Goal: Contribute content: Add original content to the website for others to see

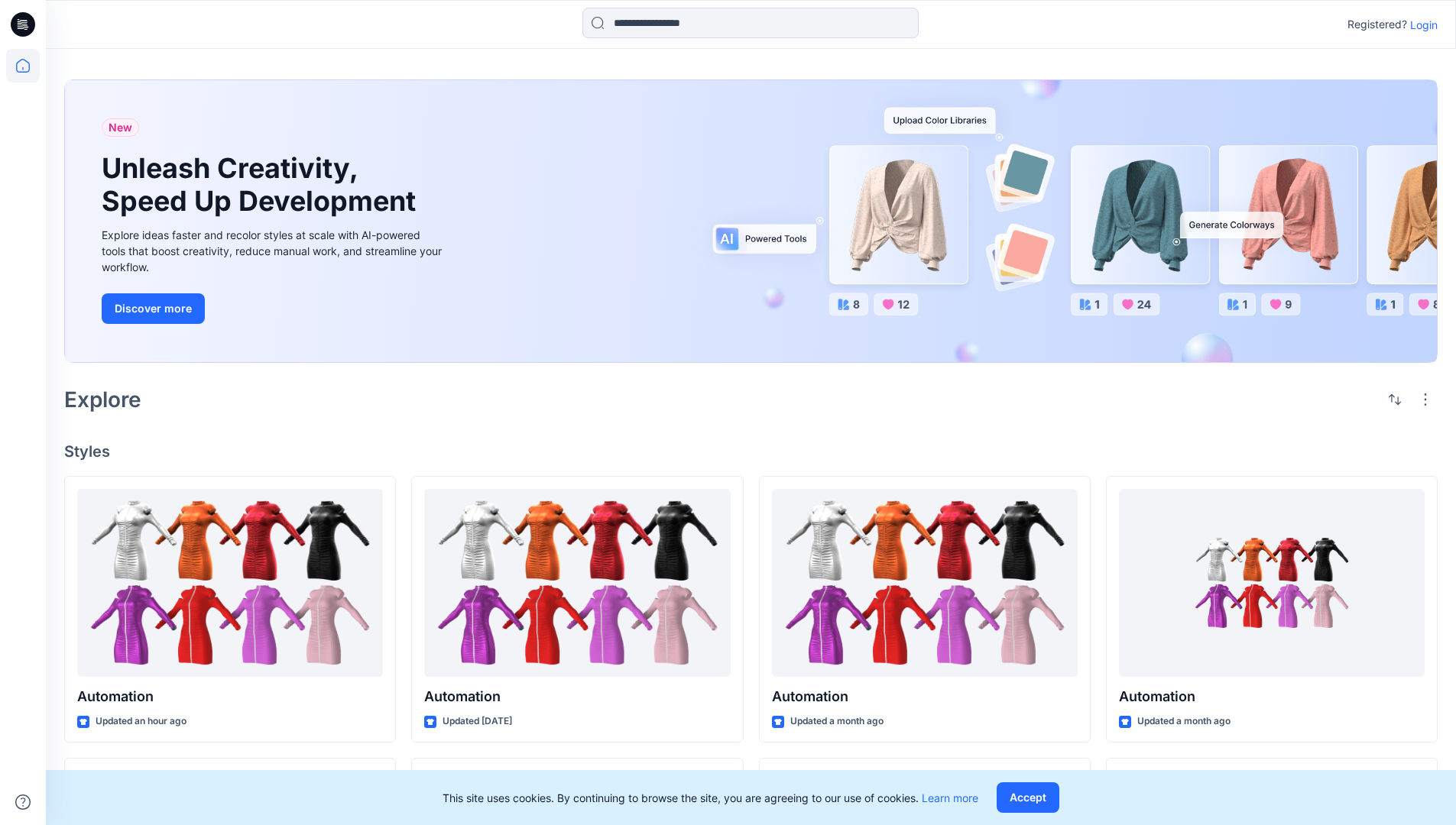
click at [1421, 25] on p "Login" at bounding box center [1424, 25] width 27 height 16
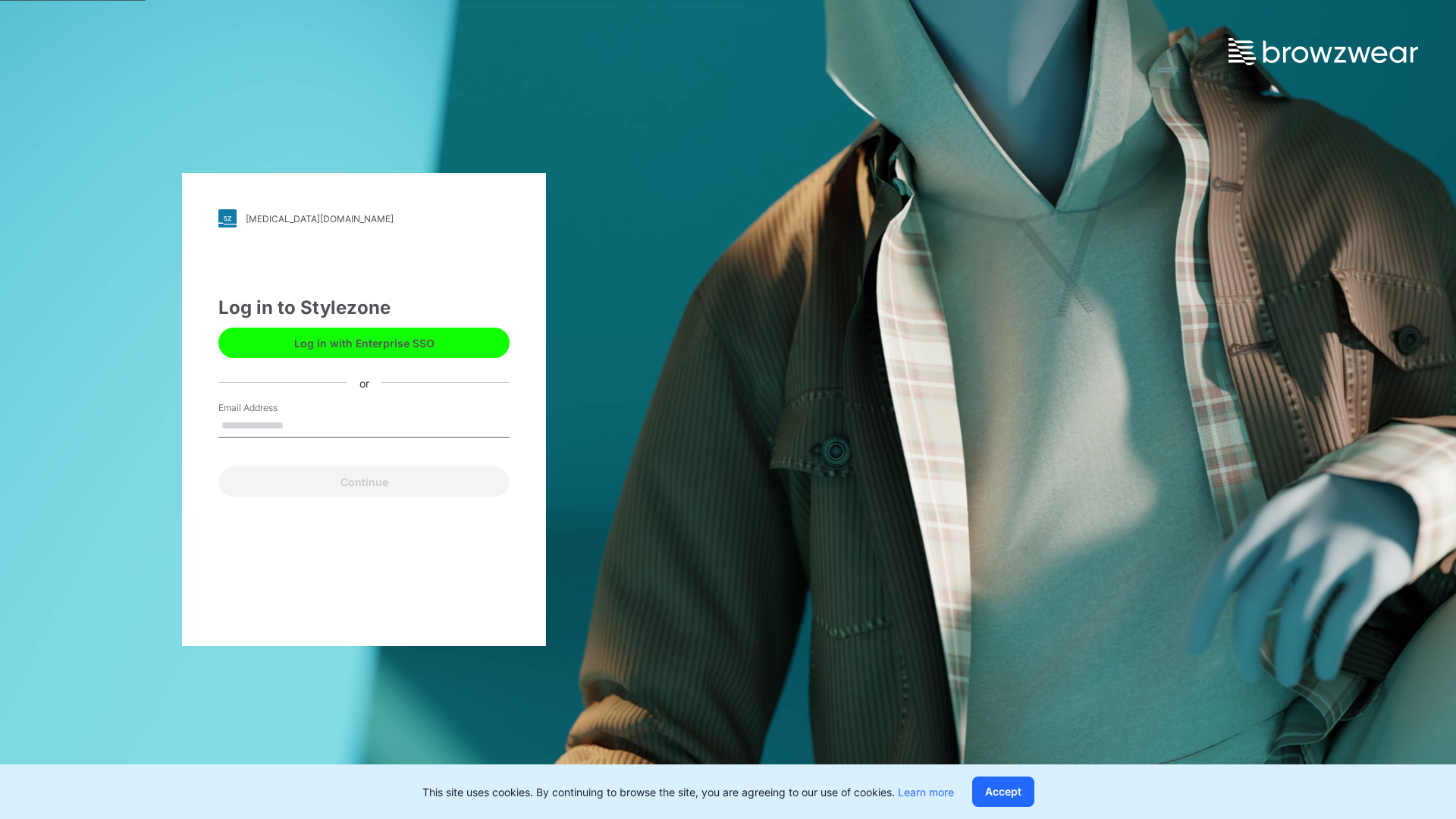
click at [300, 424] on input "Email Address" at bounding box center [364, 425] width 292 height 23
type input "**********"
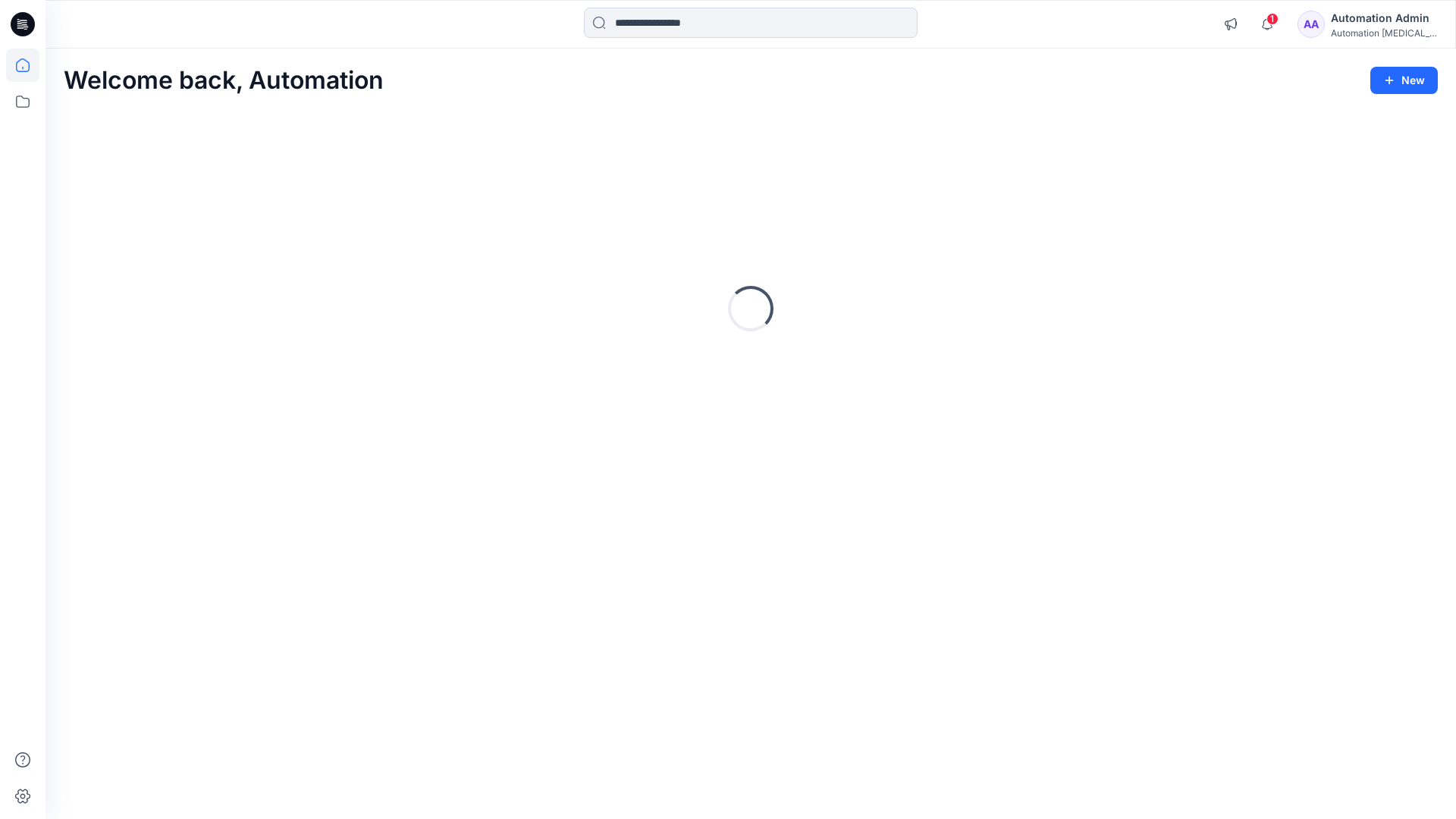
click at [29, 65] on icon at bounding box center [23, 65] width 14 height 14
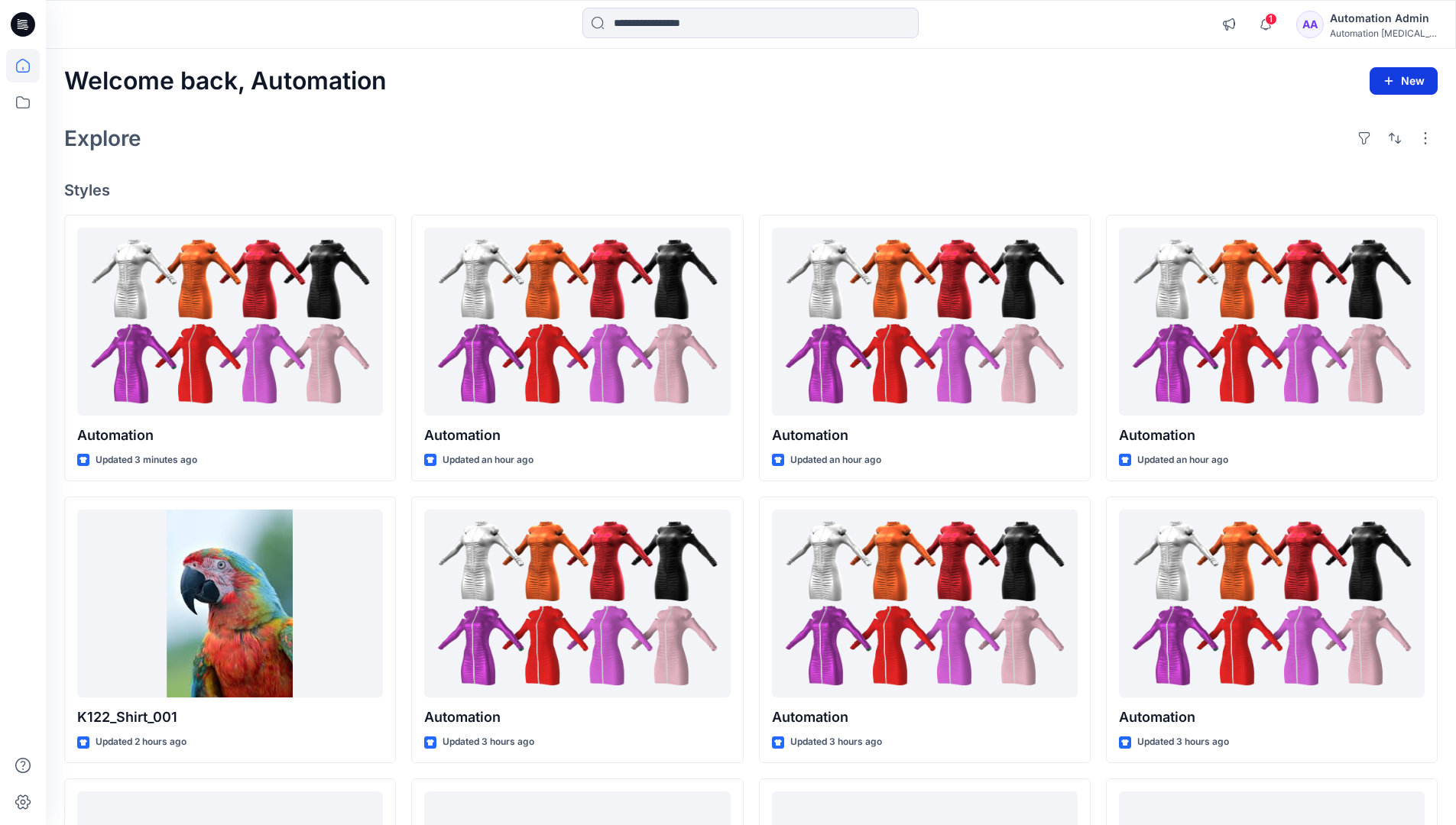
click at [1390, 73] on button "New" at bounding box center [1403, 81] width 68 height 27
click at [1354, 118] on p "New Style" at bounding box center [1356, 119] width 51 height 18
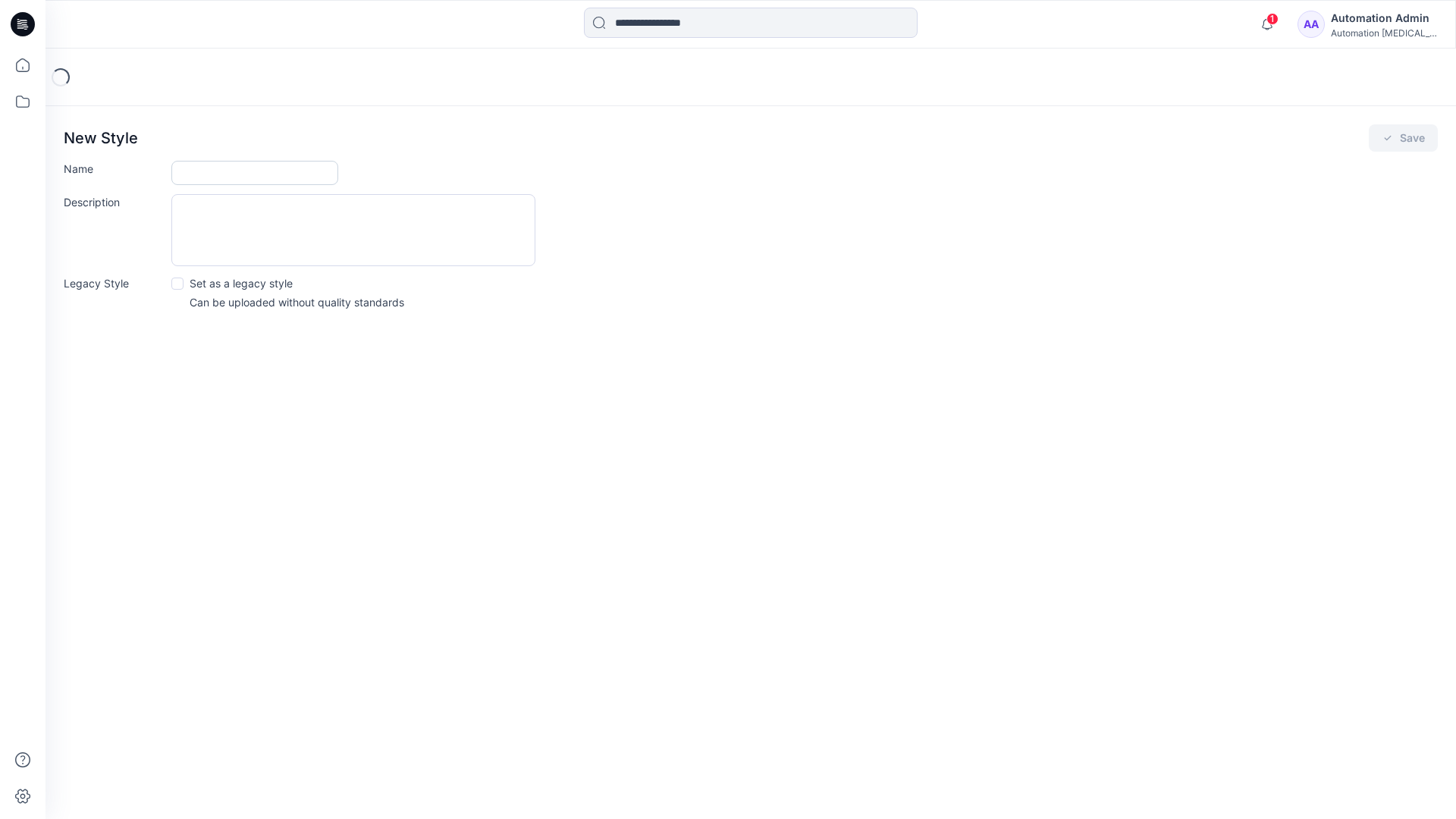
click at [197, 173] on input "Name" at bounding box center [255, 172] width 167 height 24
type input "**********"
click at [1399, 140] on button "Save" at bounding box center [1403, 138] width 69 height 27
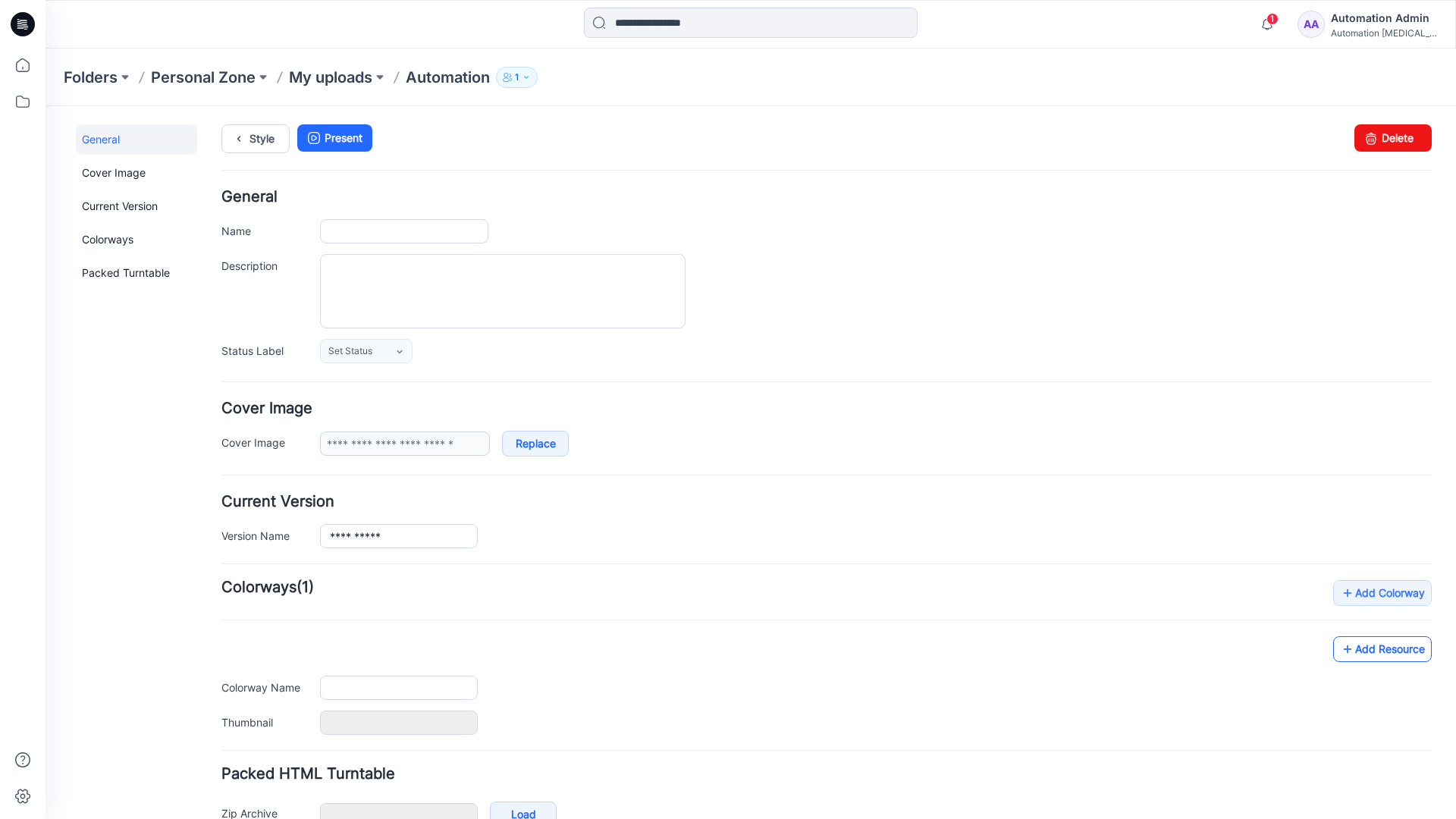
click at [1395, 653] on link "Add Resource" at bounding box center [1382, 649] width 98 height 26
type input "**********"
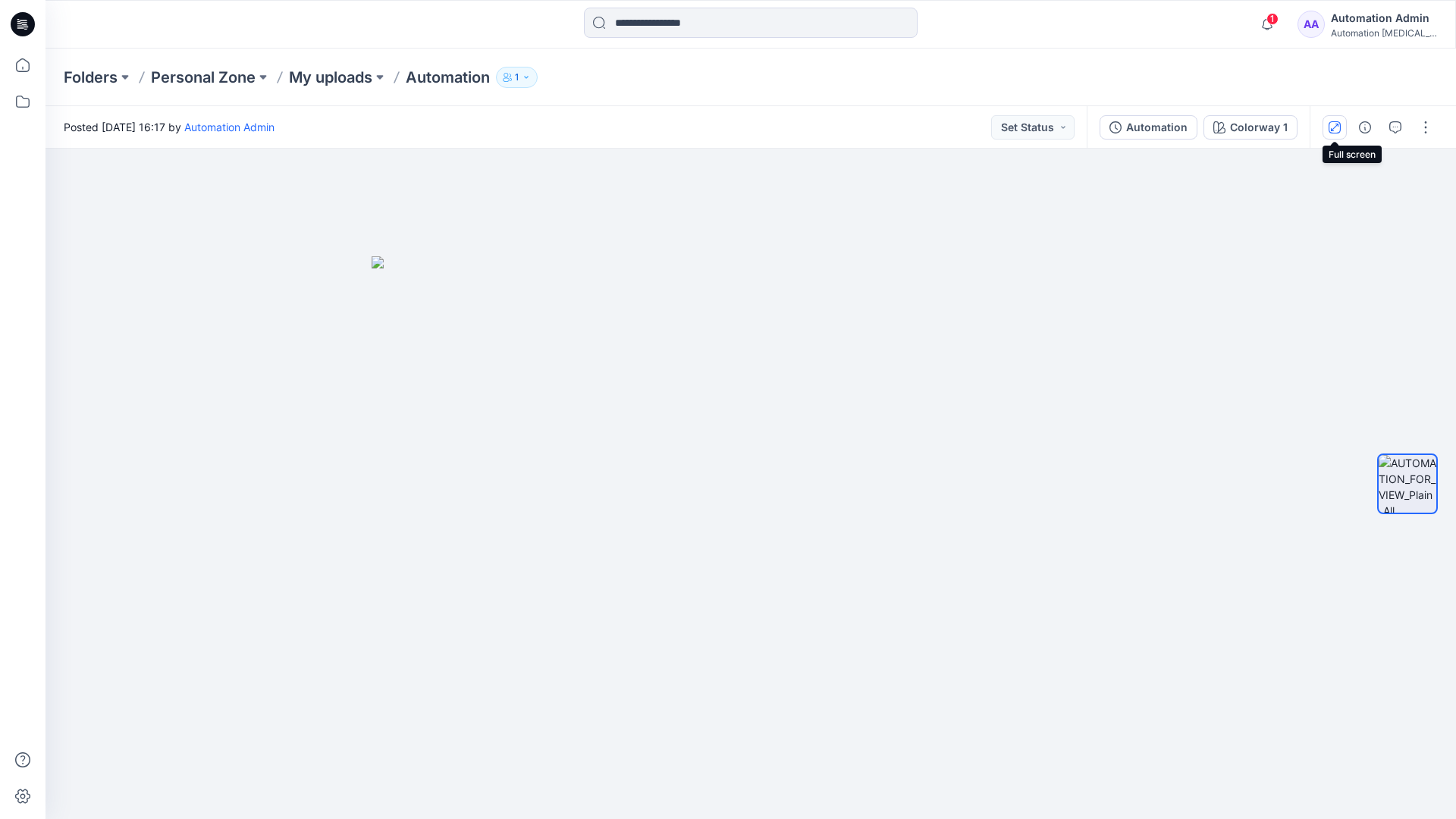
click at [1337, 125] on icon "button" at bounding box center [1334, 126] width 7 height 7
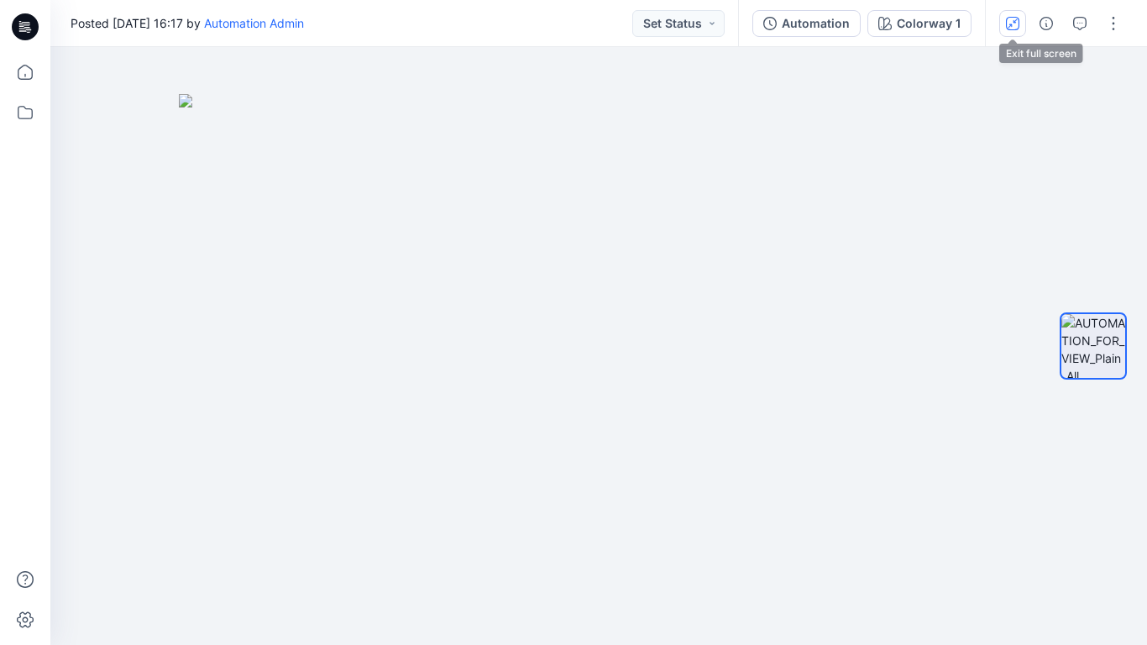
click at [1010, 29] on button "button" at bounding box center [1013, 23] width 27 height 27
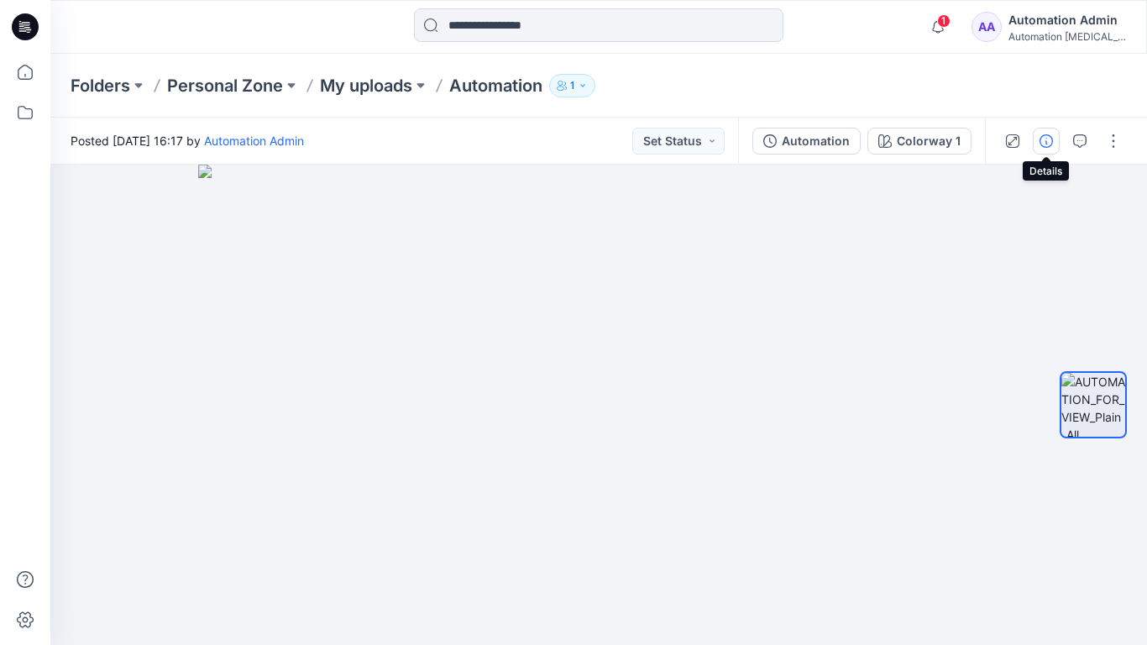
click at [1043, 141] on icon "button" at bounding box center [1046, 140] width 13 height 13
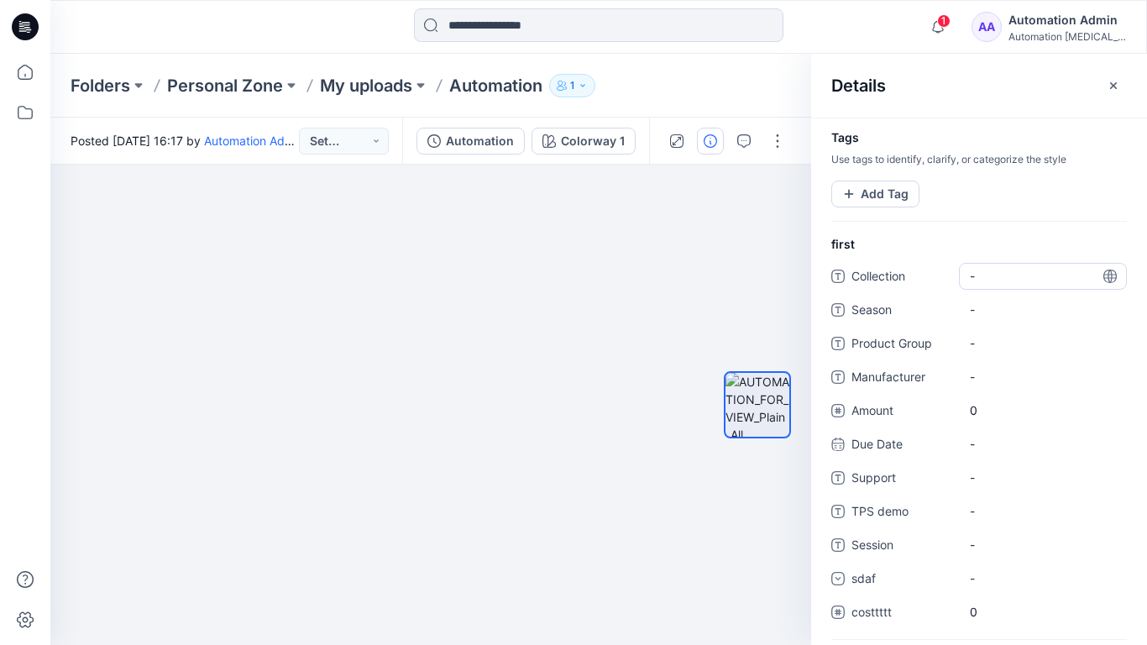
click at [989, 272] on span "-" at bounding box center [1043, 276] width 146 height 18
type textarea "**********"
click at [763, 277] on div at bounding box center [757, 405] width 67 height 275
click at [1022, 281] on span "dsfdsfsdfsdfsd" at bounding box center [1043, 276] width 146 height 18
type textarea "*"
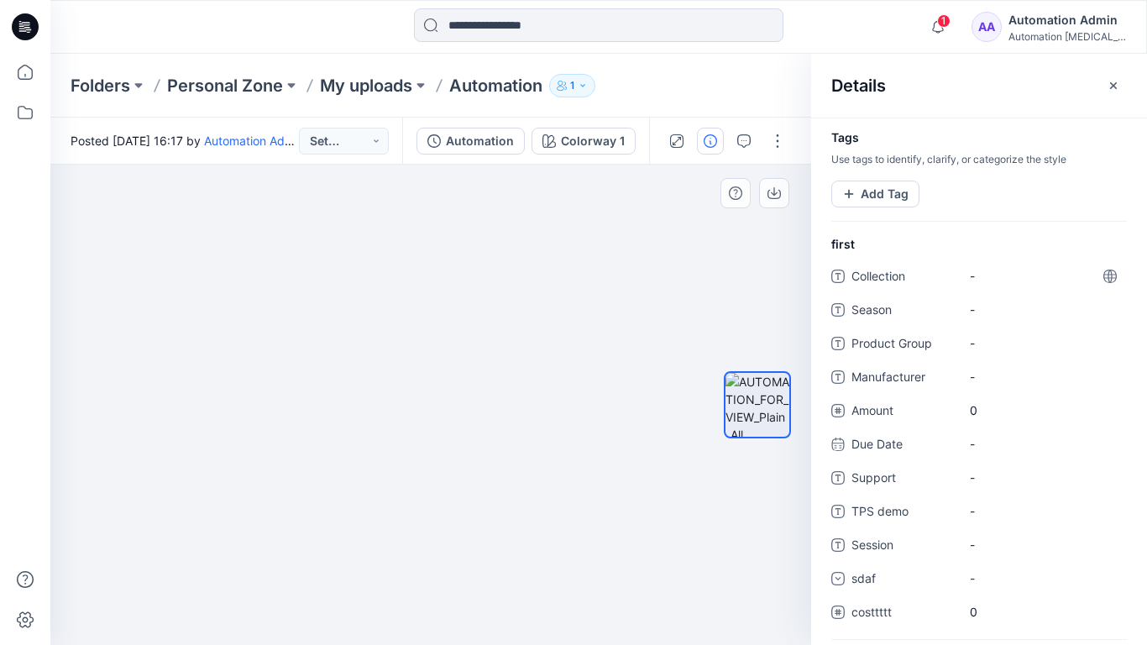
click at [717, 268] on div at bounding box center [758, 405] width 108 height 275
click at [877, 199] on button "Add Tag" at bounding box center [876, 194] width 88 height 27
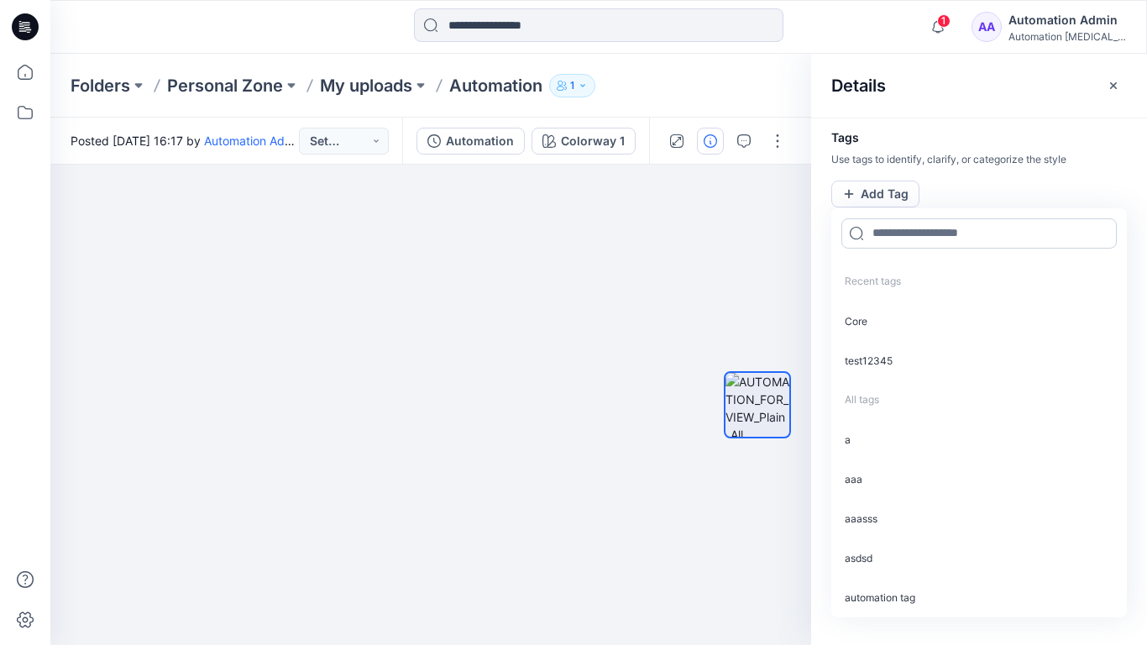
click at [900, 240] on input at bounding box center [979, 233] width 275 height 30
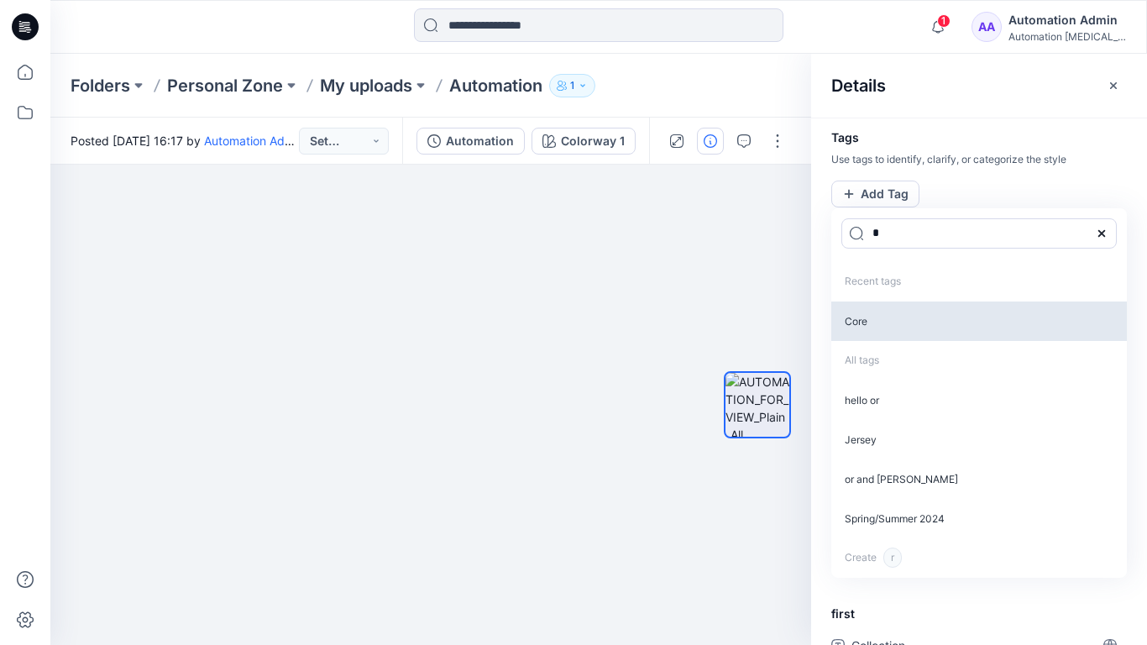
type input "*"
click at [872, 325] on p "Core" at bounding box center [980, 321] width 296 height 39
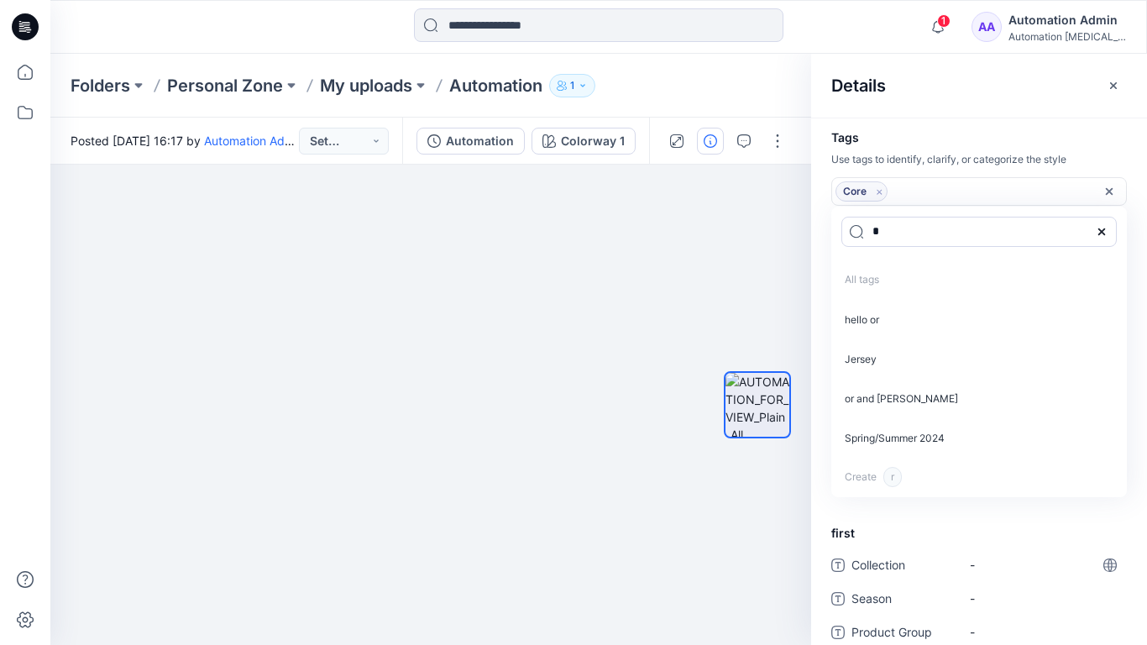
click at [879, 194] on icon "Remove tag" at bounding box center [880, 192] width 14 height 14
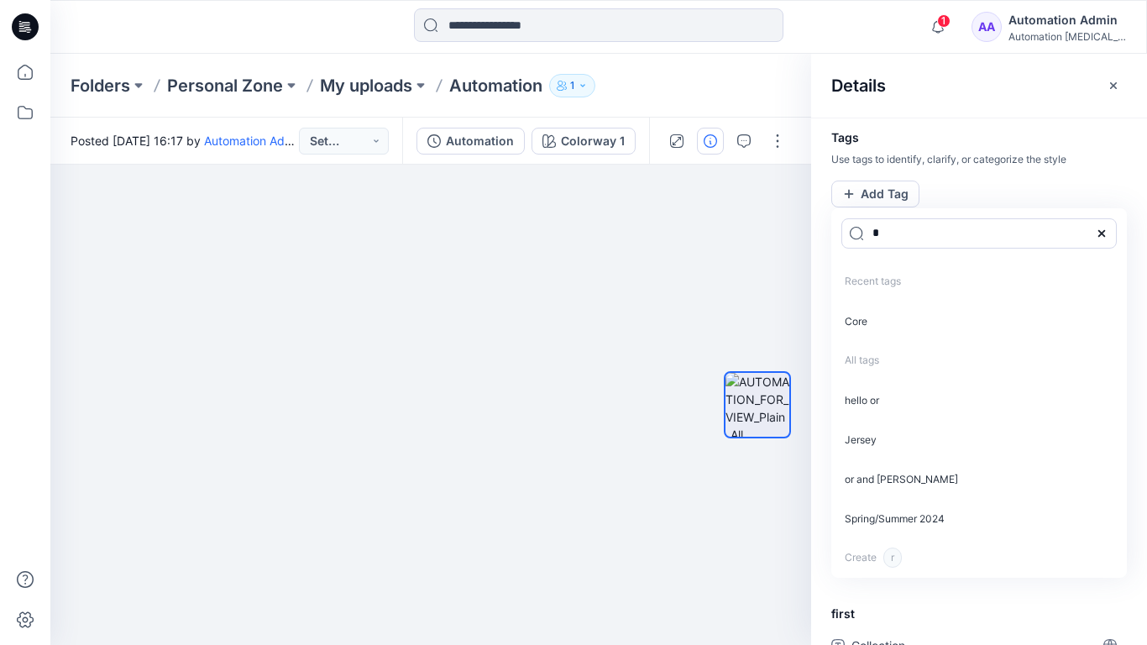
click at [1106, 232] on icon at bounding box center [1101, 233] width 13 height 13
click at [1107, 88] on icon "button" at bounding box center [1113, 85] width 13 height 13
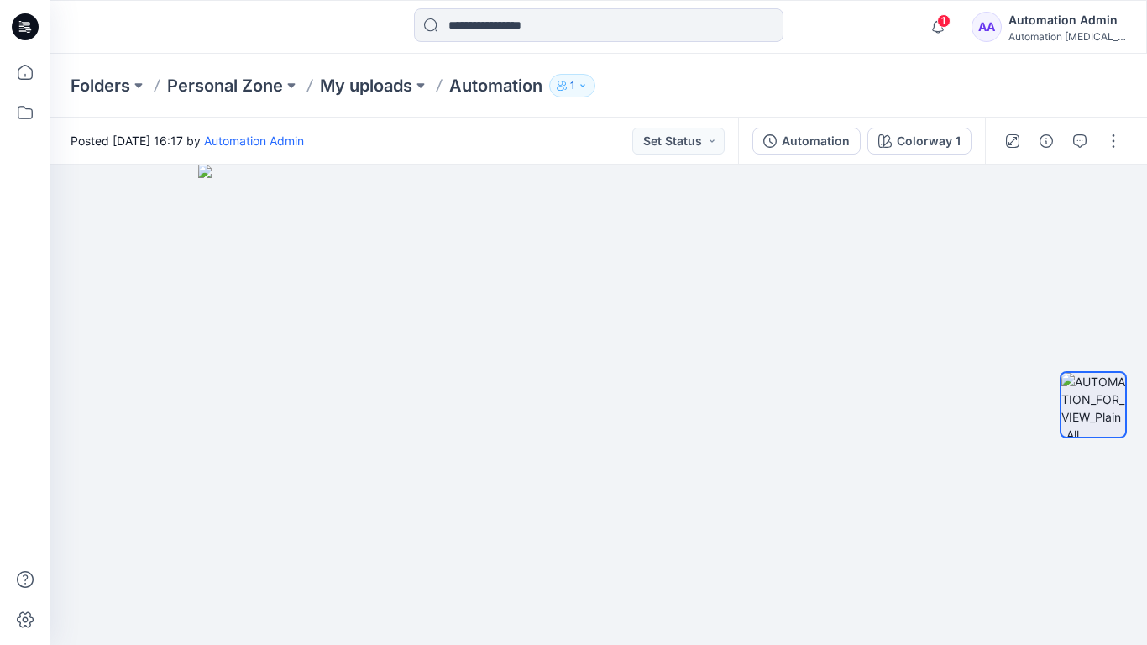
click at [1037, 18] on div "Automation Admin" at bounding box center [1068, 20] width 118 height 20
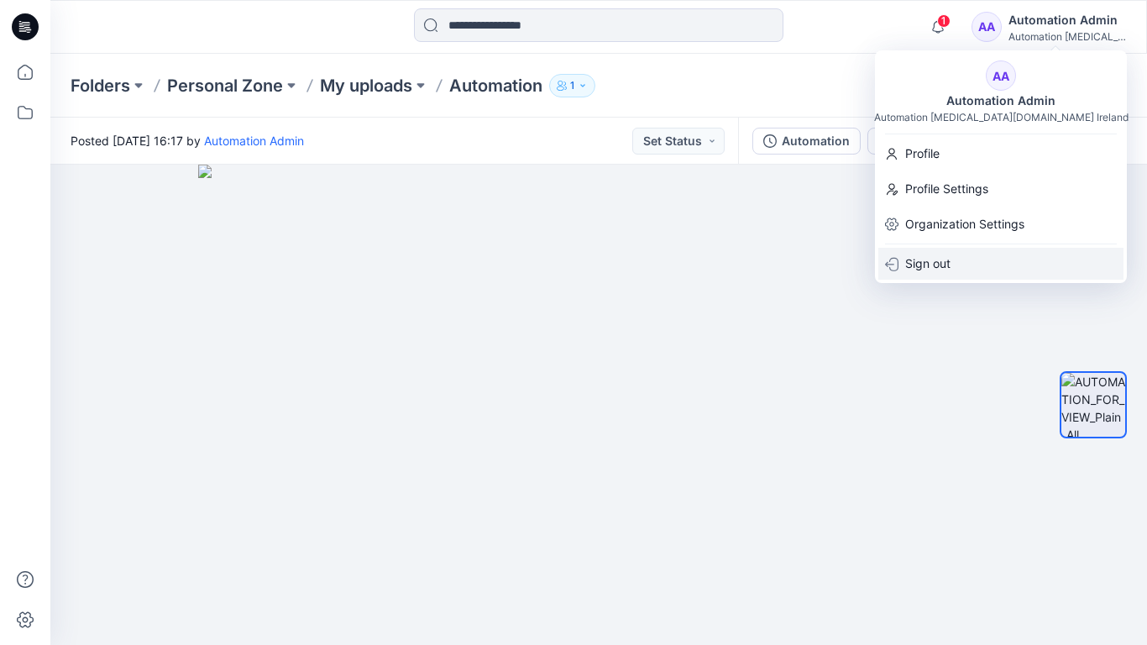
click at [933, 255] on p "Sign out" at bounding box center [927, 264] width 45 height 32
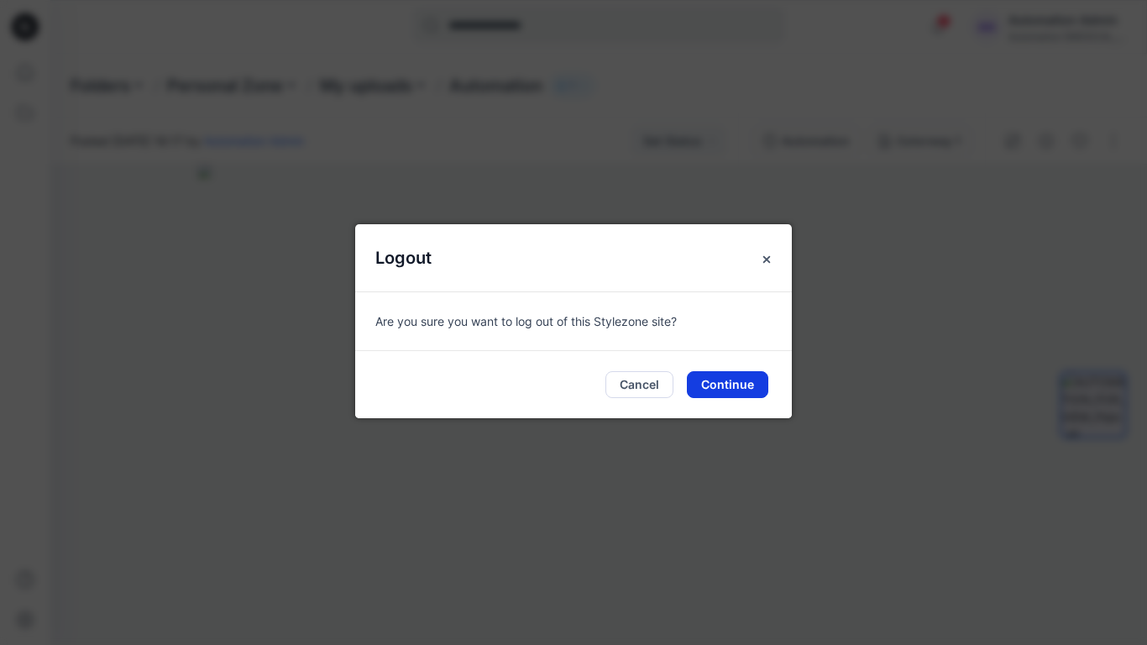
click at [725, 376] on button "Continue" at bounding box center [727, 384] width 81 height 27
